Goal: Information Seeking & Learning: Learn about a topic

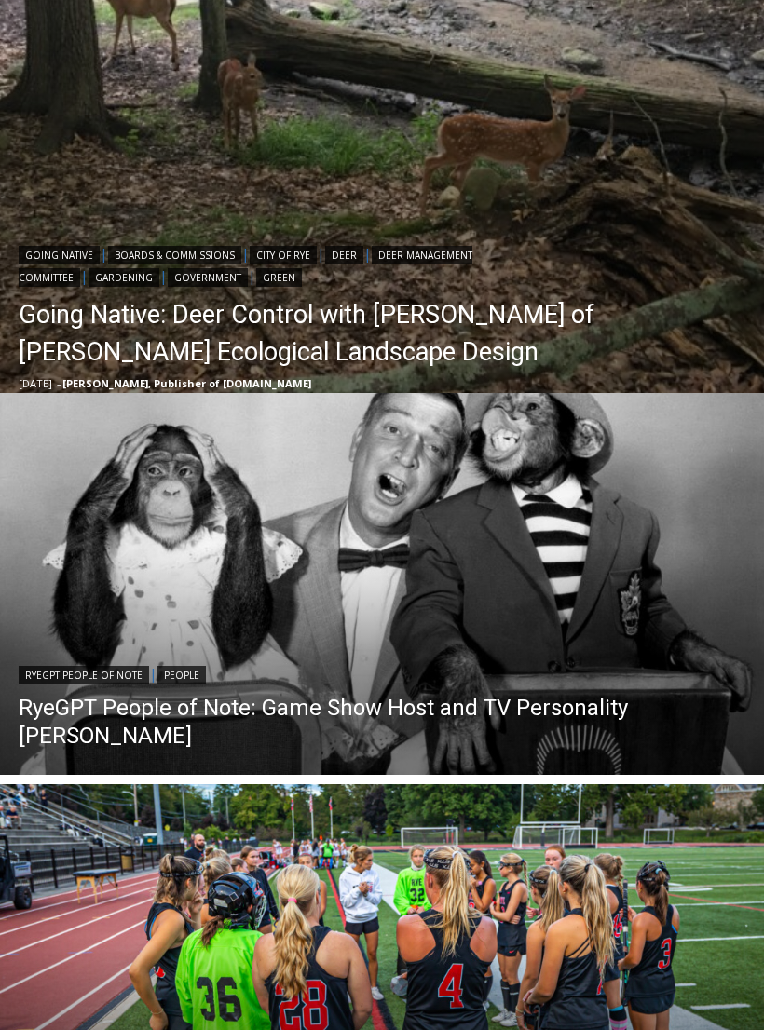
scroll to position [753, 0]
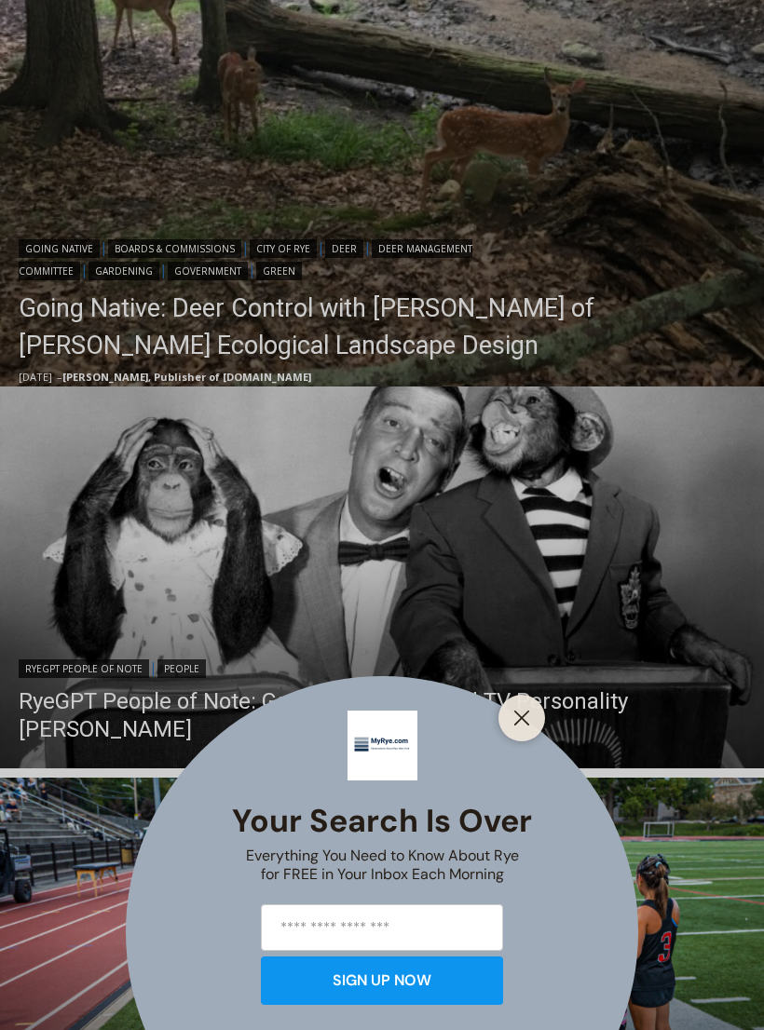
click at [519, 726] on icon "Close" at bounding box center [521, 718] width 17 height 17
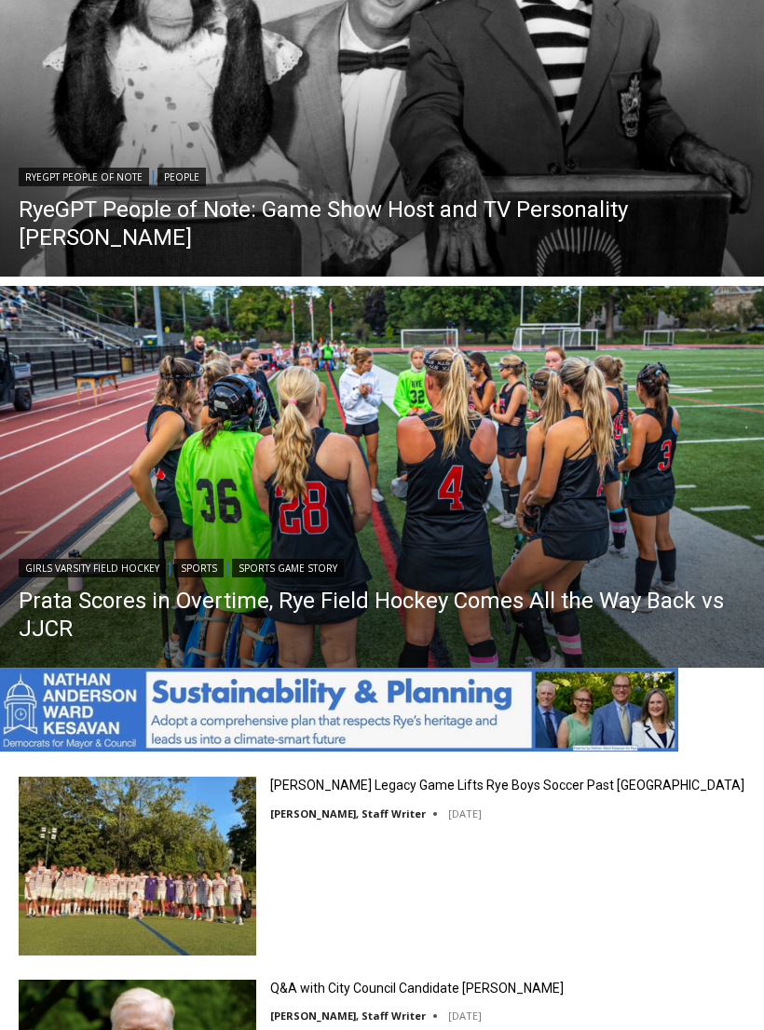
scroll to position [1232, 0]
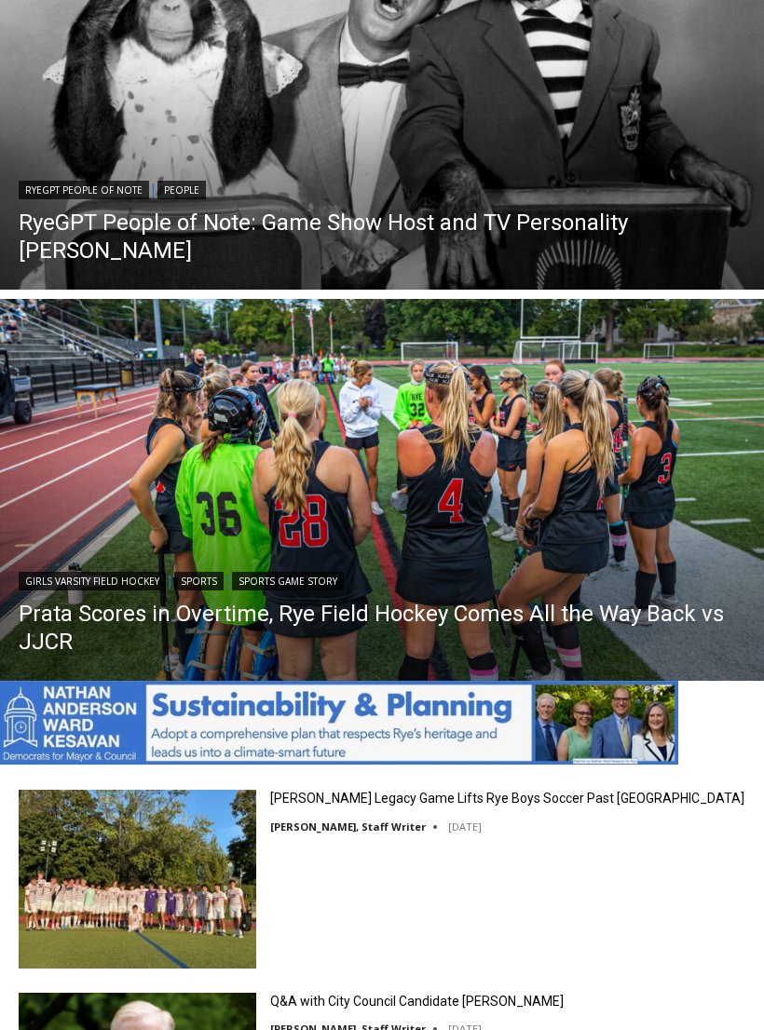
click at [137, 496] on img "Read More Prata Scores in Overtime, Rye Field Hockey Comes All the Way Back vs …" at bounding box center [382, 490] width 764 height 382
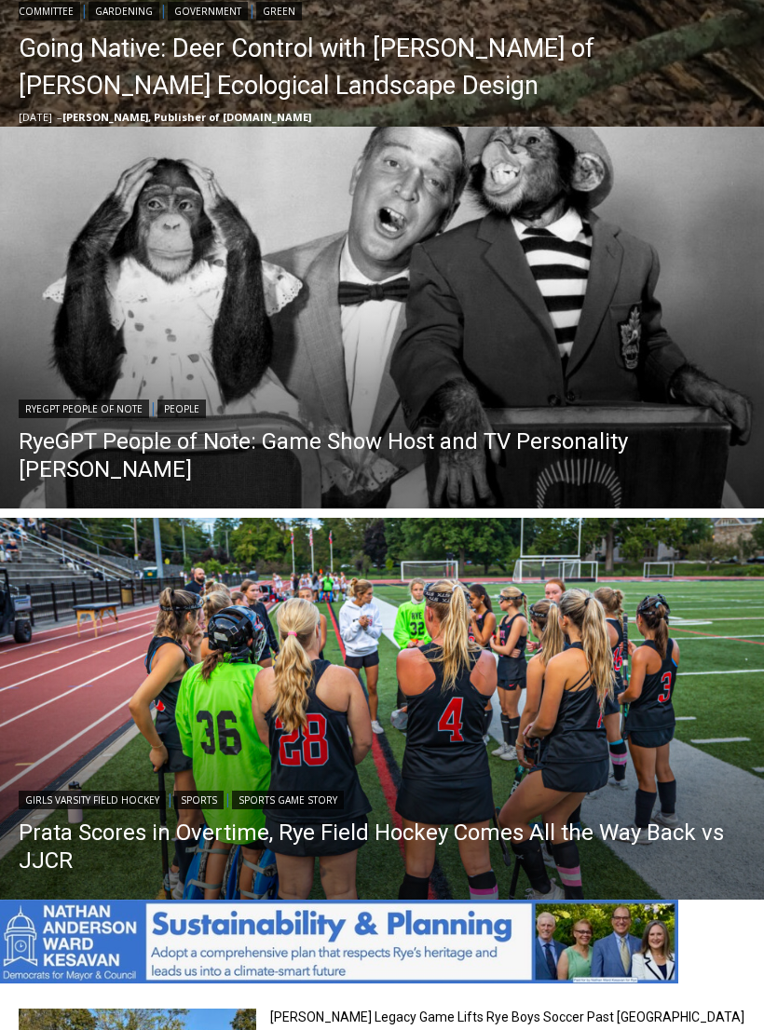
scroll to position [1000, 0]
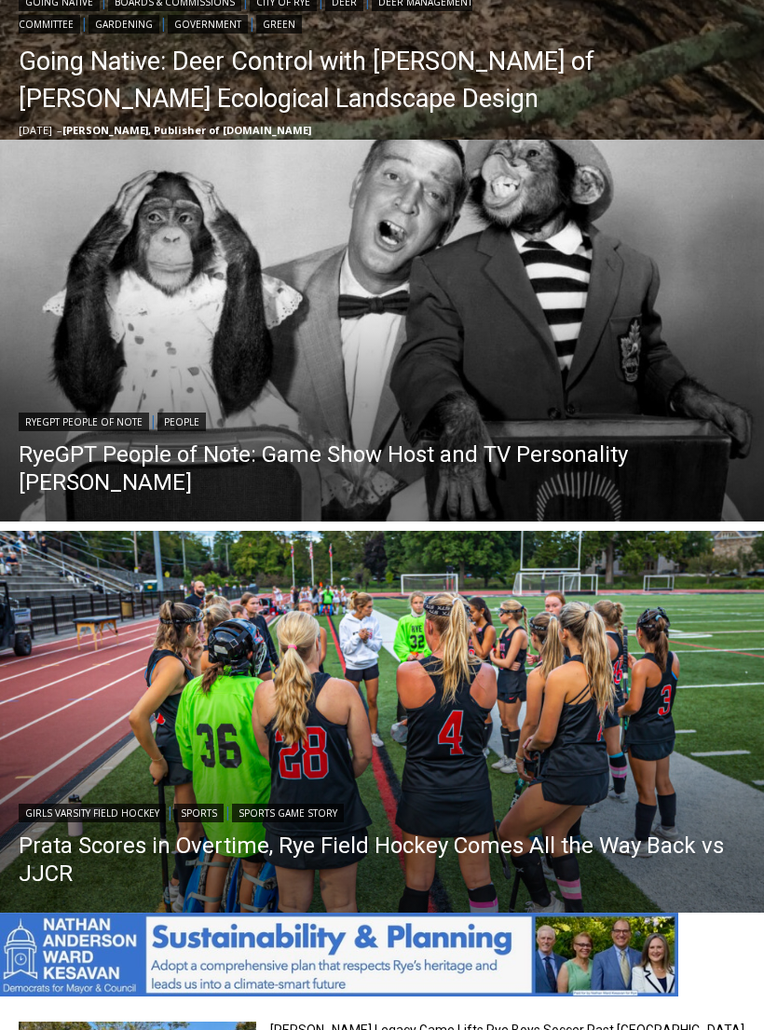
click at [275, 455] on link "RyeGPT People of Note: Game Show Host and TV Personality Garry Moore" at bounding box center [382, 468] width 726 height 56
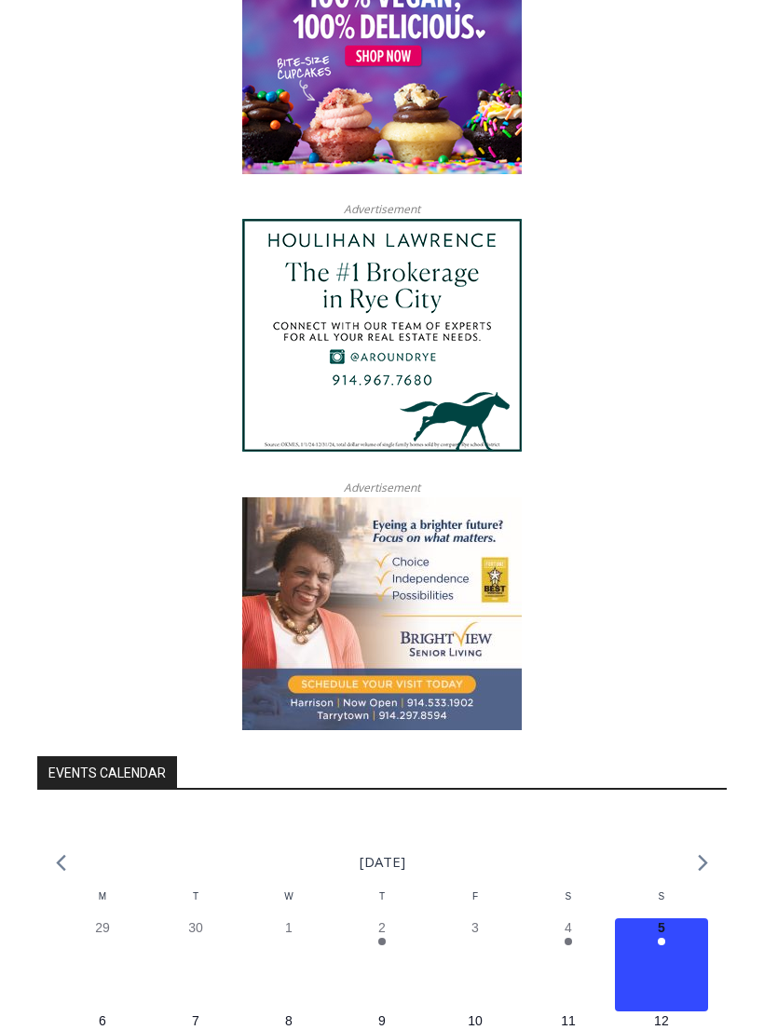
scroll to position [4244, 0]
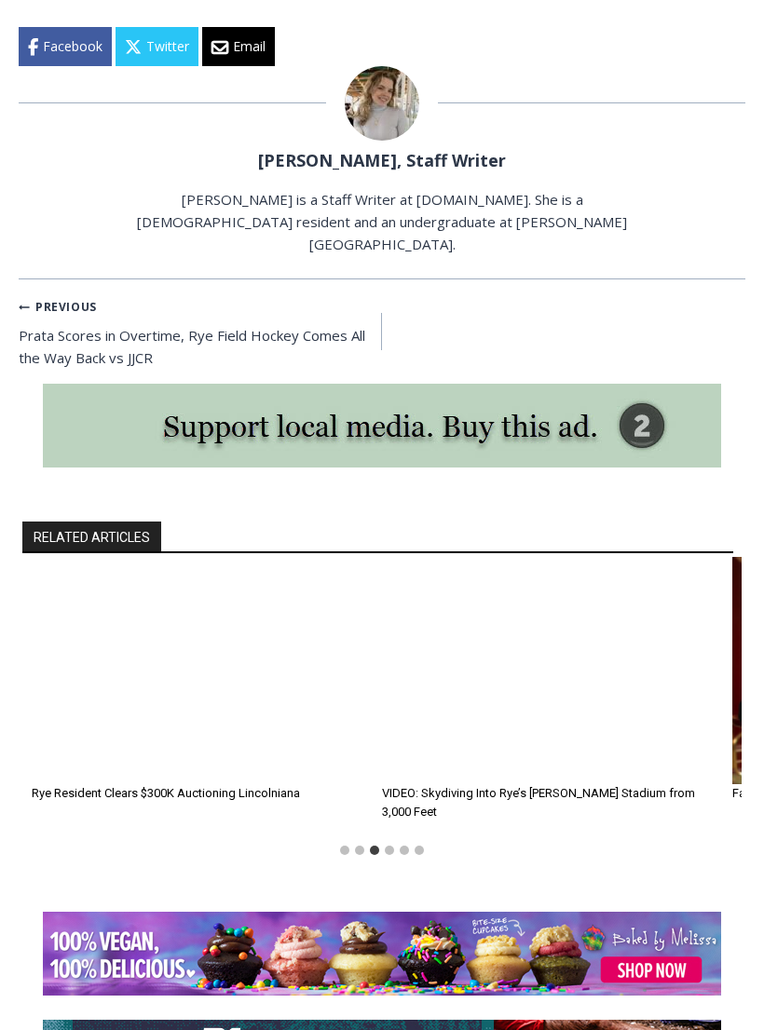
scroll to position [3229, 0]
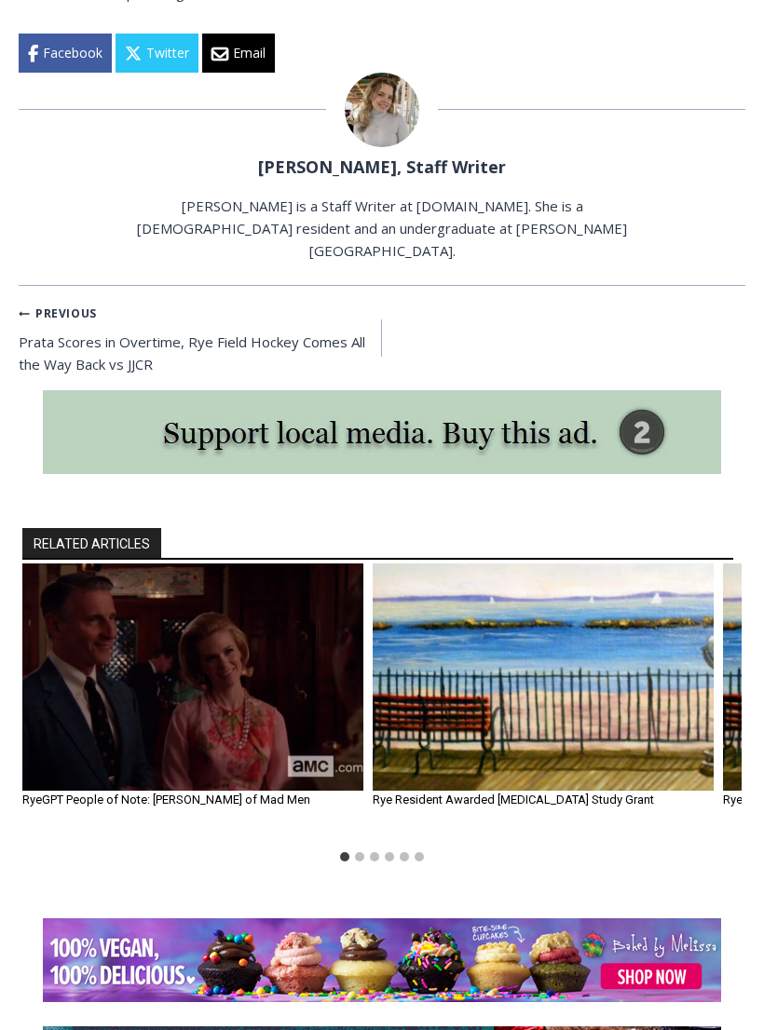
click at [496, 583] on img "2 of 6" at bounding box center [542, 676] width 341 height 227
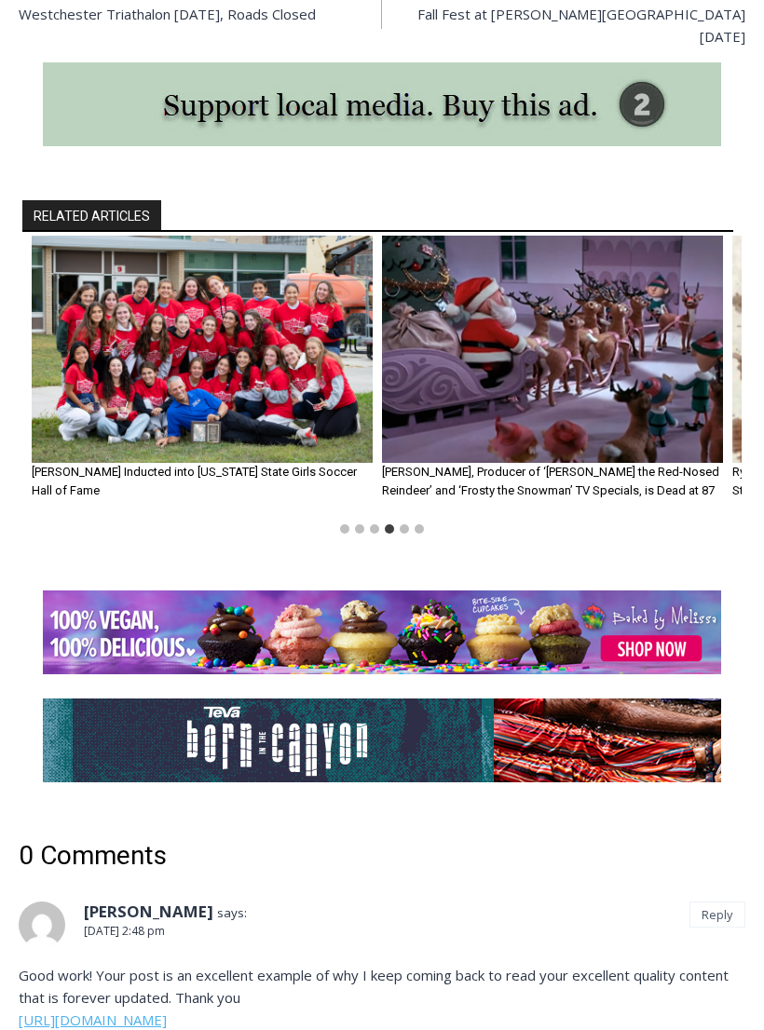
scroll to position [1643, 0]
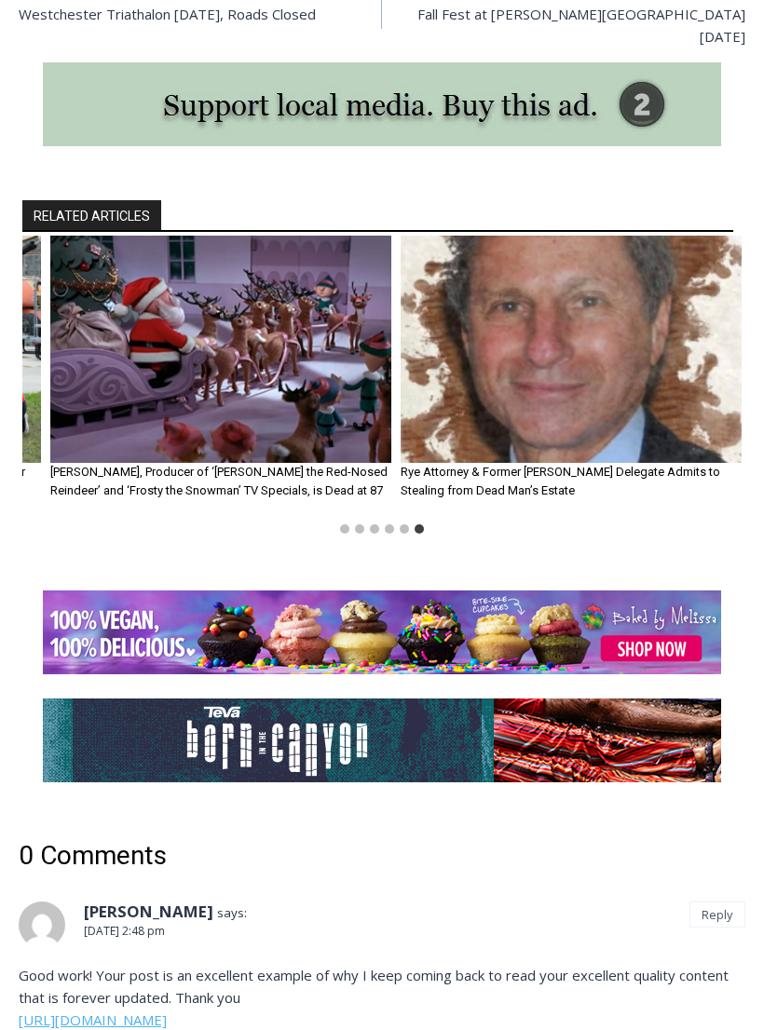
click at [669, 252] on img "6 of 6" at bounding box center [570, 349] width 341 height 227
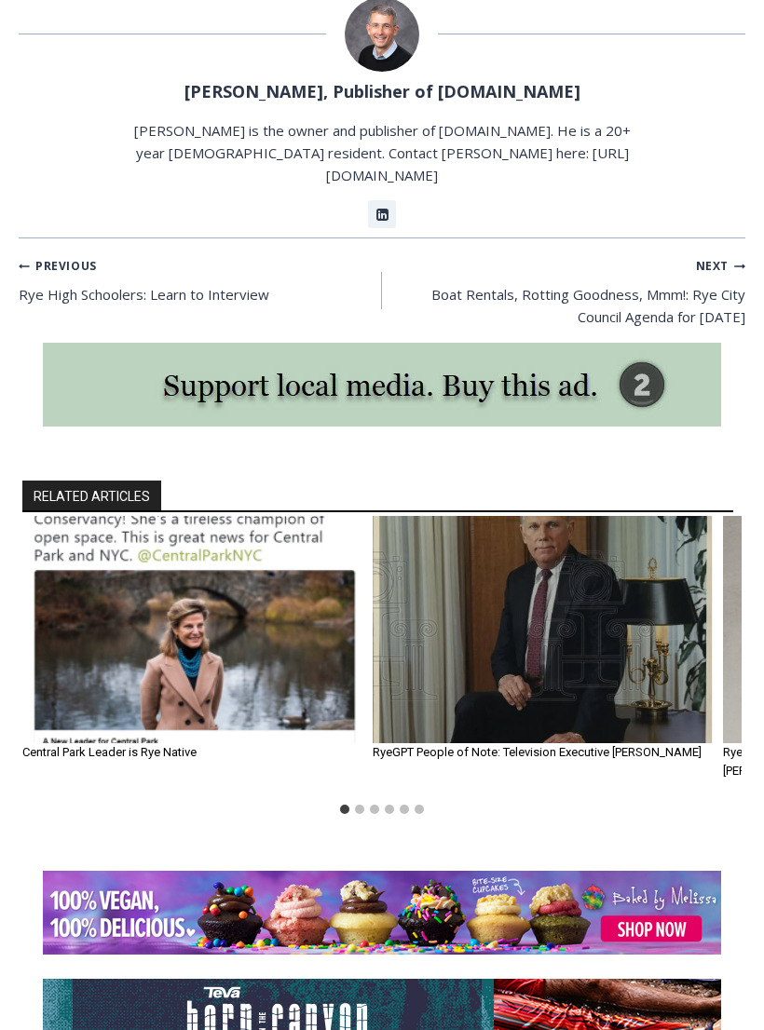
scroll to position [2812, 0]
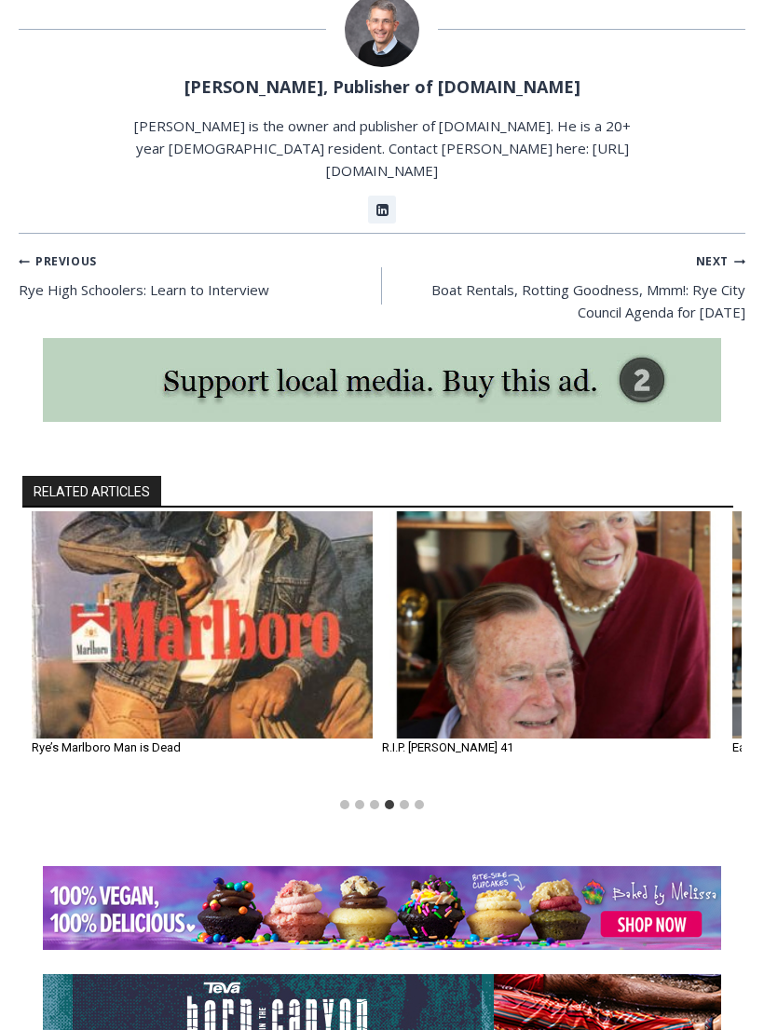
click at [157, 560] on img "4 of 6" at bounding box center [202, 624] width 341 height 227
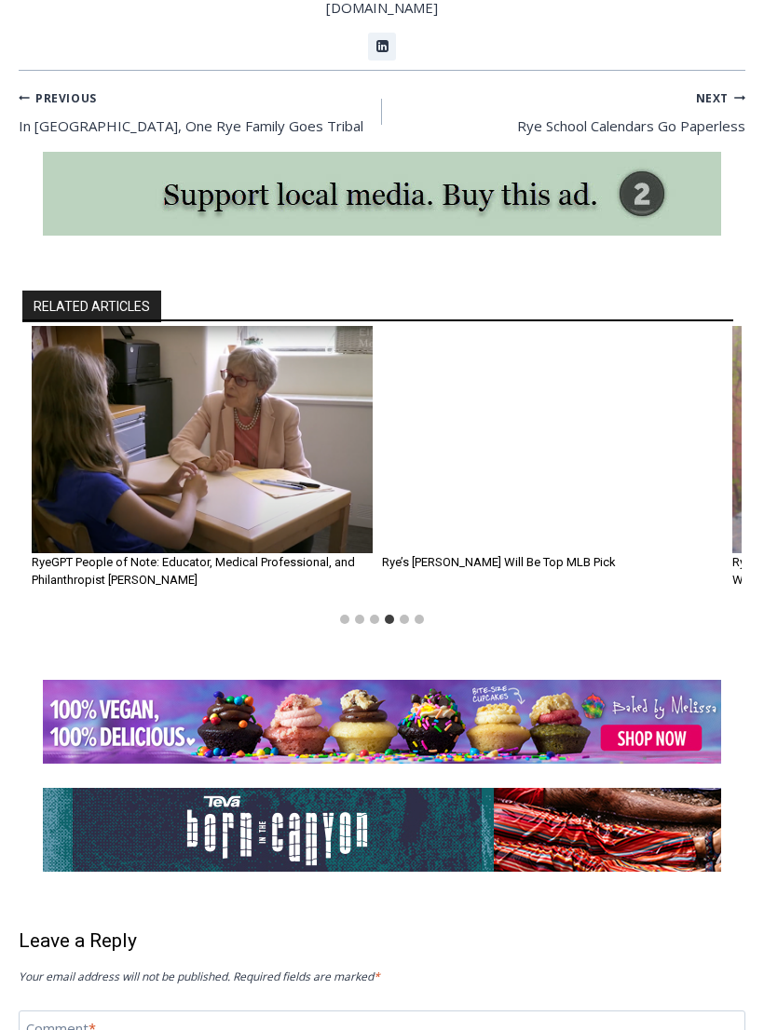
scroll to position [1917, 0]
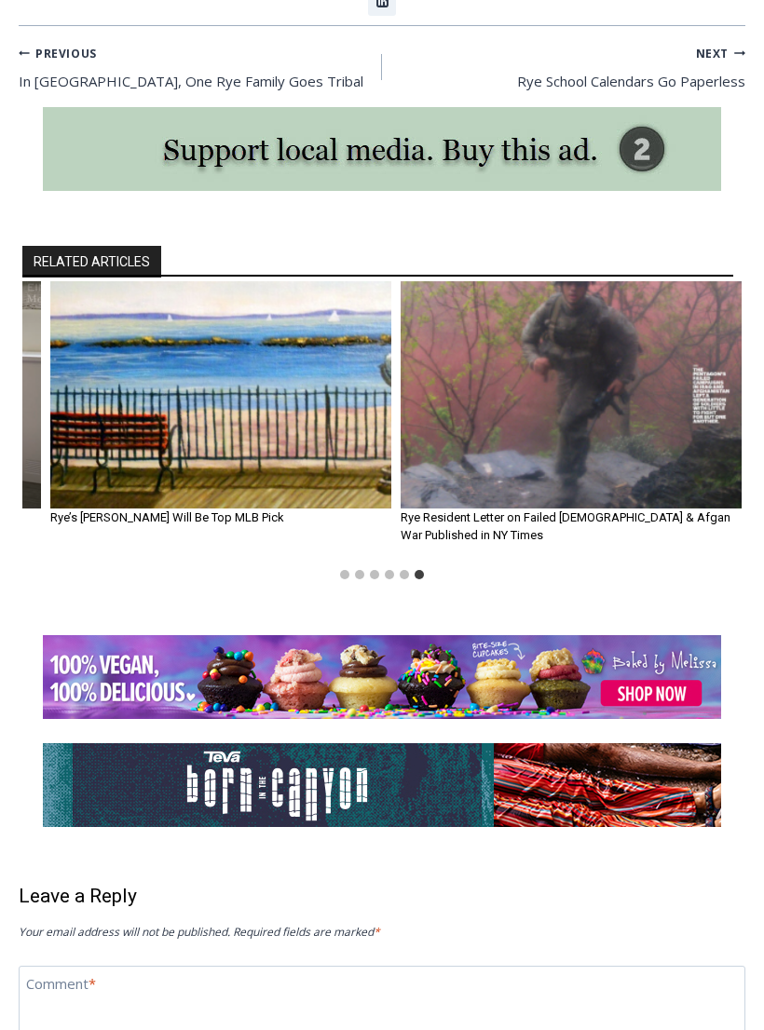
click at [652, 296] on img "6 of 6" at bounding box center [570, 394] width 341 height 227
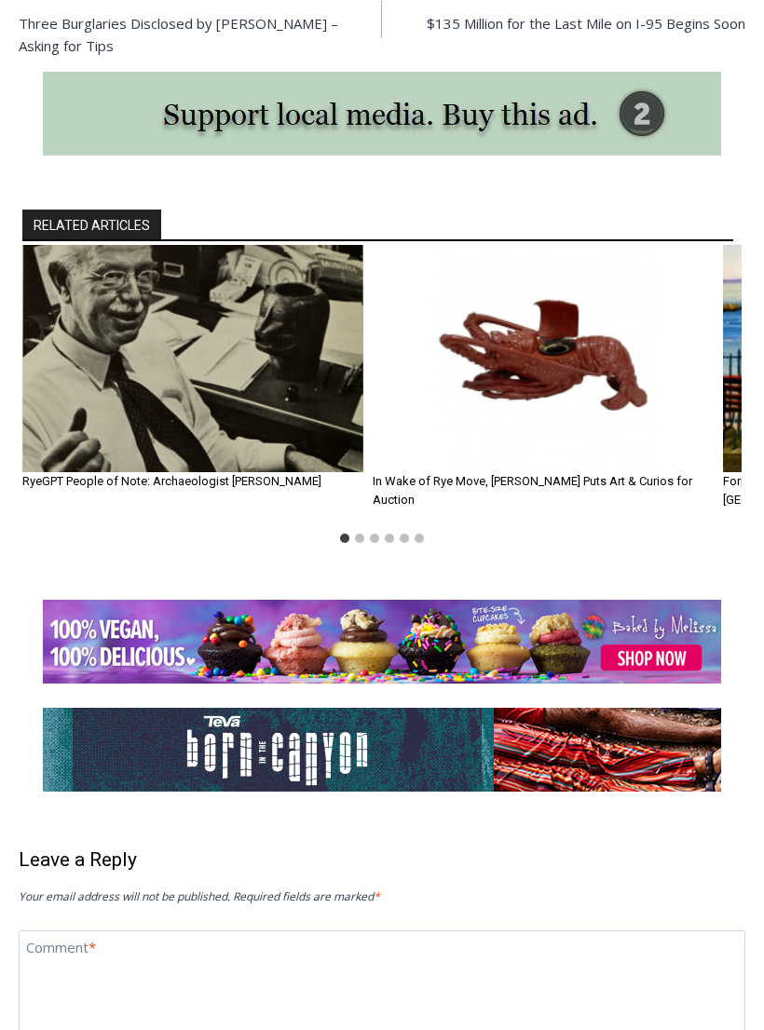
scroll to position [1882, 0]
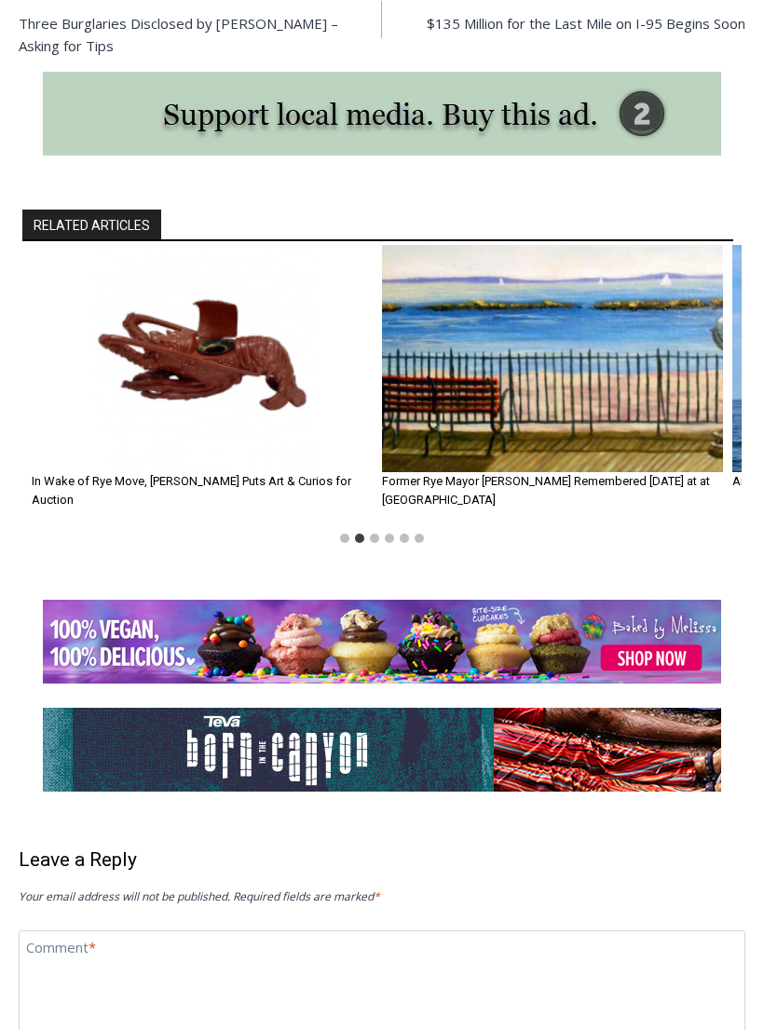
click at [646, 300] on img "3 of 6" at bounding box center [552, 358] width 341 height 227
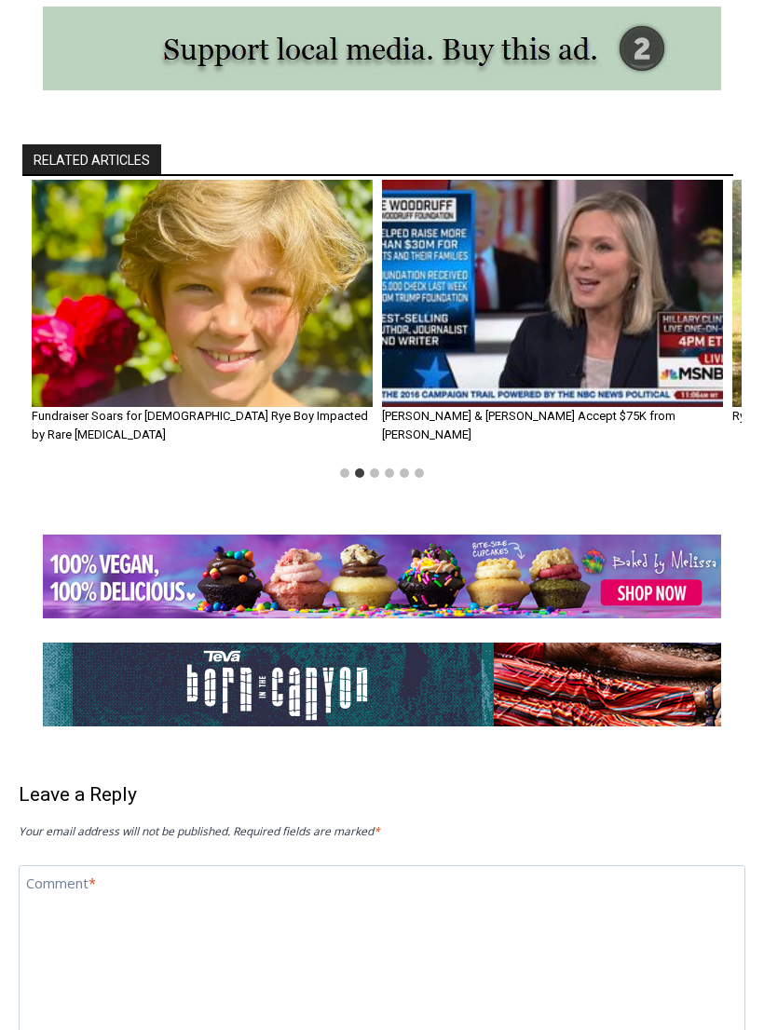
click at [176, 290] on img "2 of 6" at bounding box center [202, 293] width 341 height 227
